Goal: Task Accomplishment & Management: Use online tool/utility

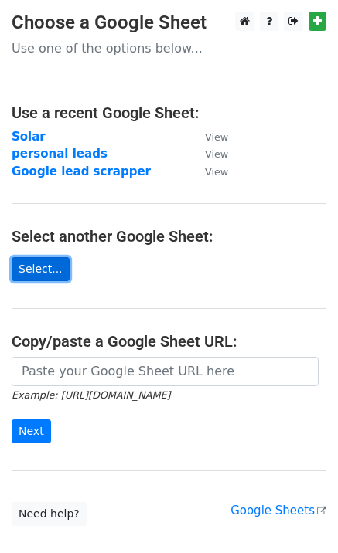
click at [46, 259] on link "Select..." at bounding box center [41, 269] width 58 height 24
click at [39, 270] on link "Select..." at bounding box center [41, 269] width 58 height 24
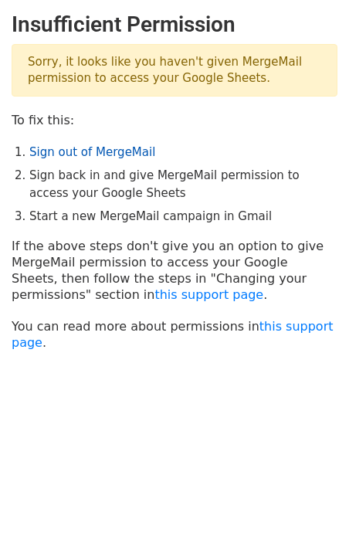
click at [124, 151] on link "Sign out of MergeMail" at bounding box center [92, 152] width 126 height 14
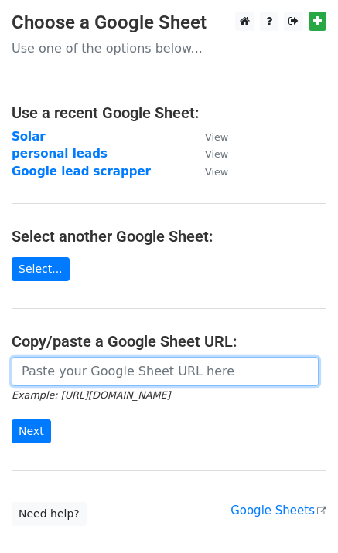
click at [57, 381] on input "url" at bounding box center [165, 371] width 307 height 29
paste input "[URL][DOMAIN_NAME]"
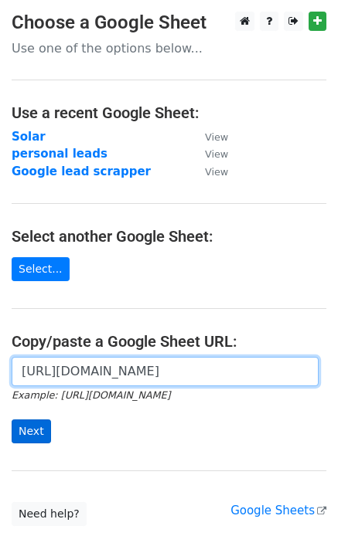
type input "[URL][DOMAIN_NAME]"
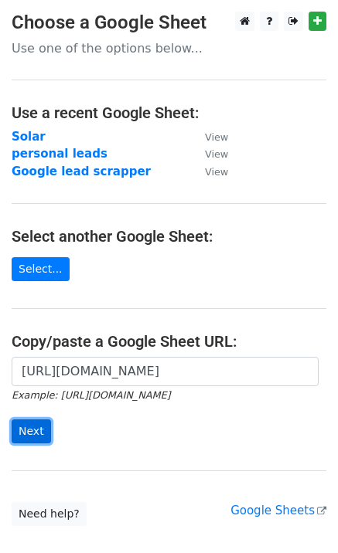
scroll to position [0, 0]
click at [36, 436] on input "Next" at bounding box center [31, 432] width 39 height 24
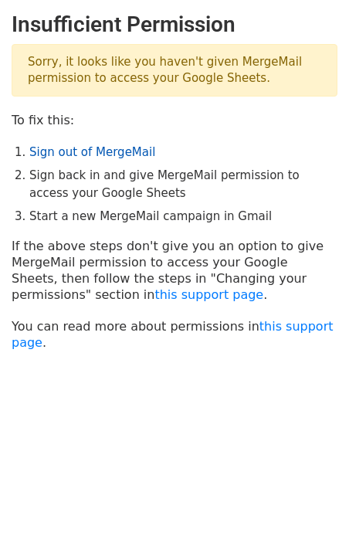
click at [68, 155] on link "Sign out of MergeMail" at bounding box center [92, 152] width 126 height 14
